Goal: Book appointment/travel/reservation

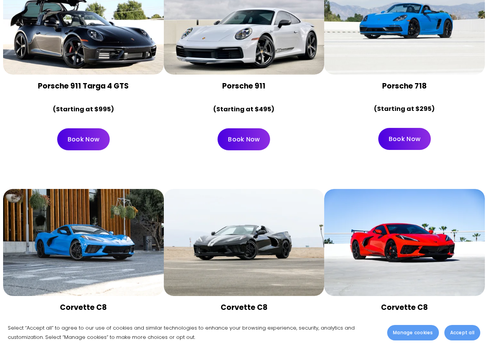
scroll to position [2628, 0]
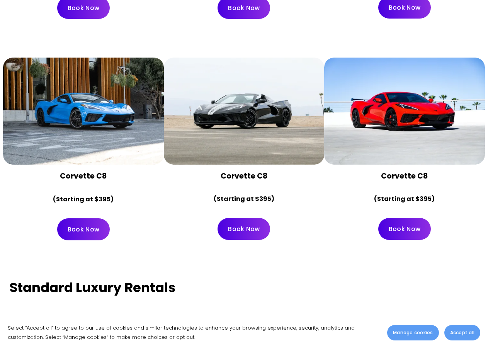
click at [394, 144] on div at bounding box center [404, 111] width 160 height 107
click at [408, 171] on strong "Corvette C8" at bounding box center [404, 176] width 47 height 10
click at [382, 63] on div at bounding box center [404, 111] width 160 height 107
click at [386, 94] on div at bounding box center [404, 111] width 160 height 107
click at [413, 221] on link "Book Now" at bounding box center [404, 229] width 53 height 22
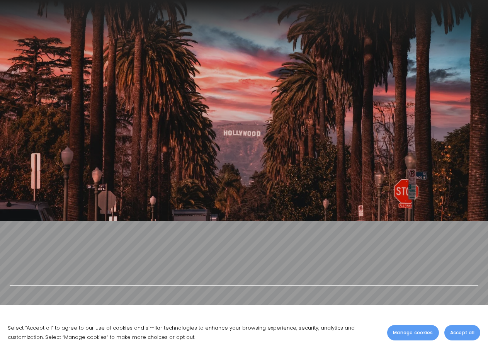
scroll to position [2628, 0]
